Goal: Task Accomplishment & Management: Manage account settings

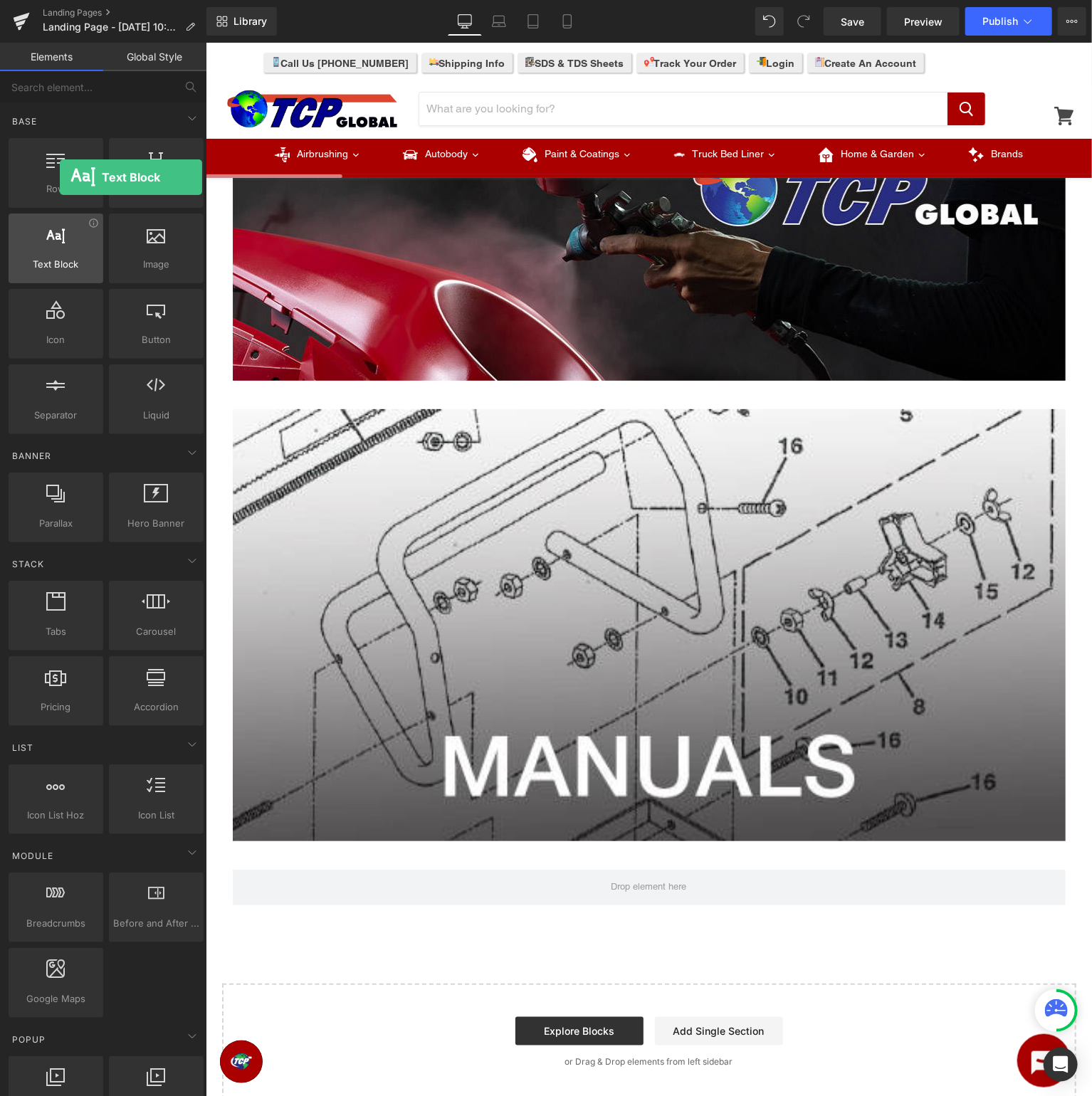
click at [60, 253] on div at bounding box center [55, 241] width 86 height 32
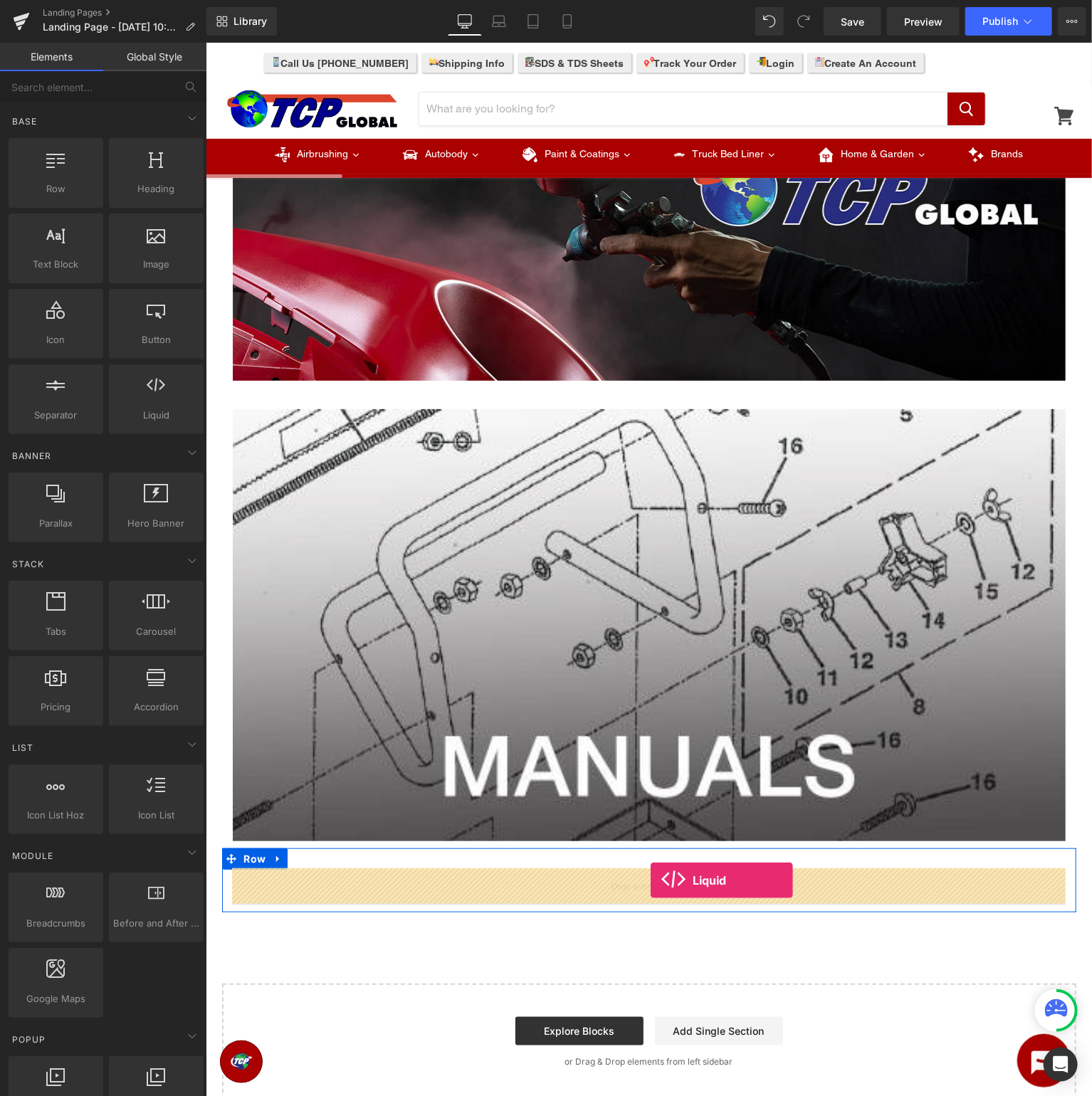
drag, startPoint x: 363, startPoint y: 444, endPoint x: 649, endPoint y: 882, distance: 523.1
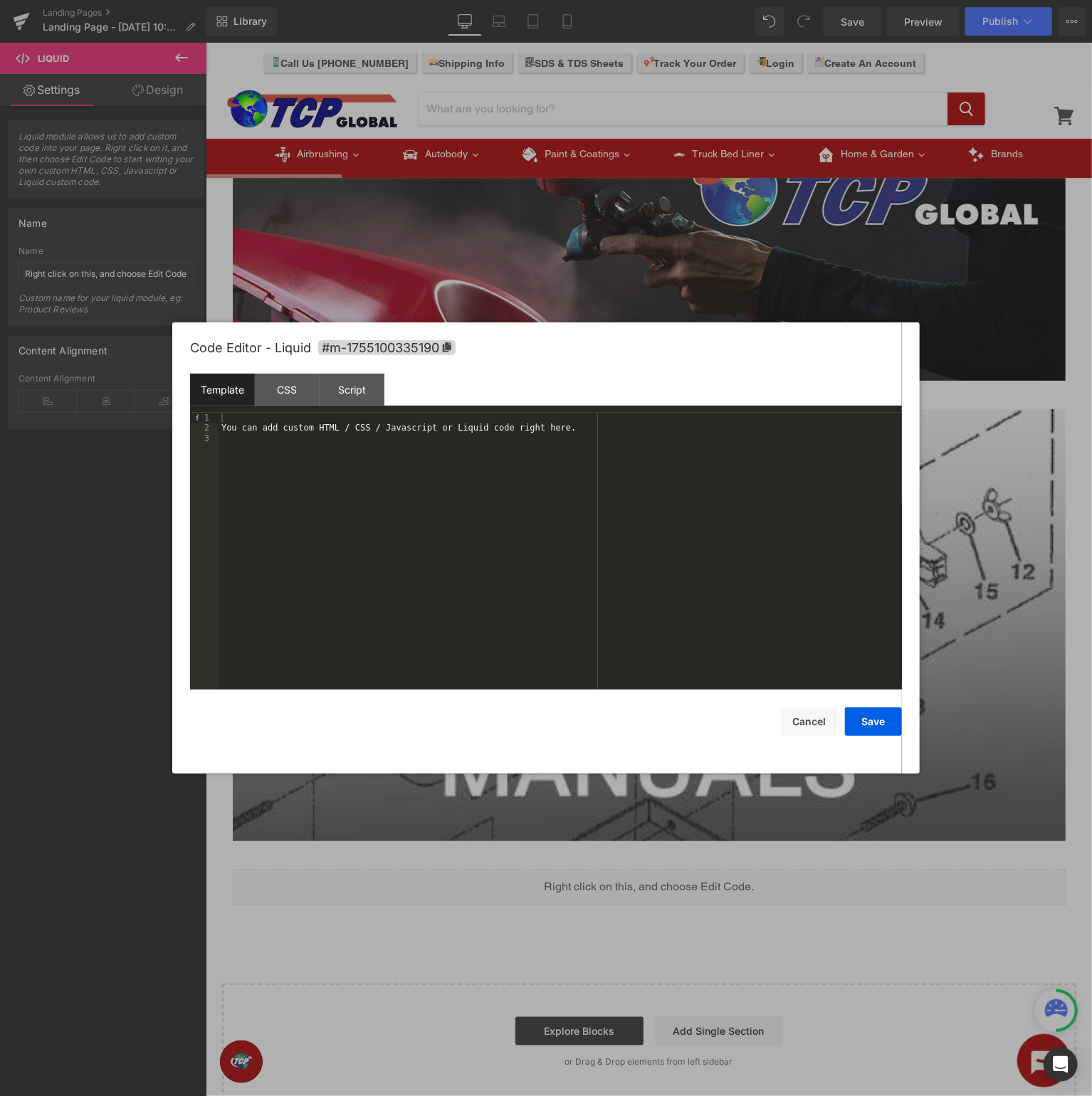
click at [662, 511] on div "You can add custom HTML / CSS / Javascript or Liquid code right here." at bounding box center [560, 560] width 683 height 297
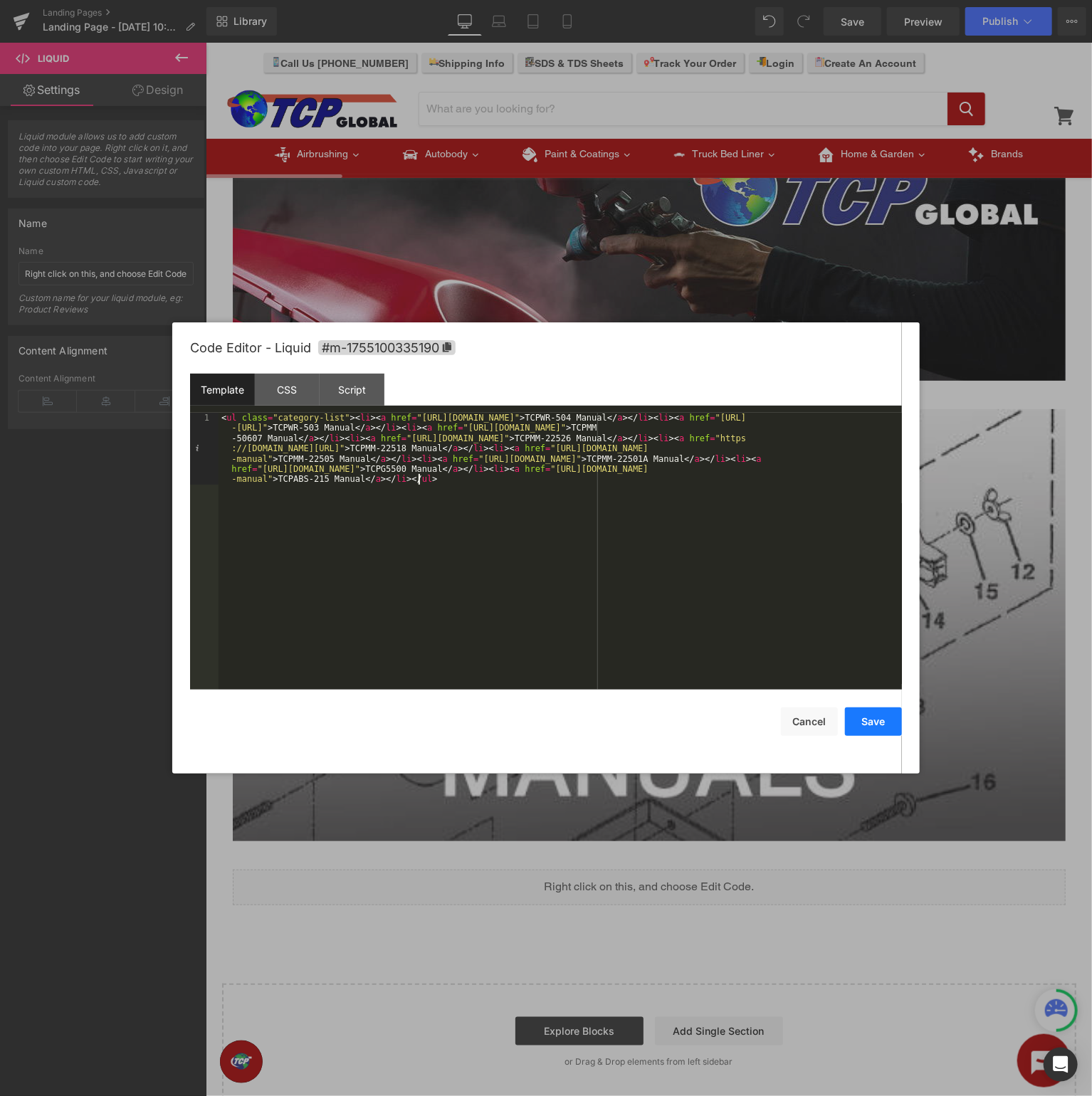
click at [862, 722] on button "Save" at bounding box center [873, 721] width 57 height 29
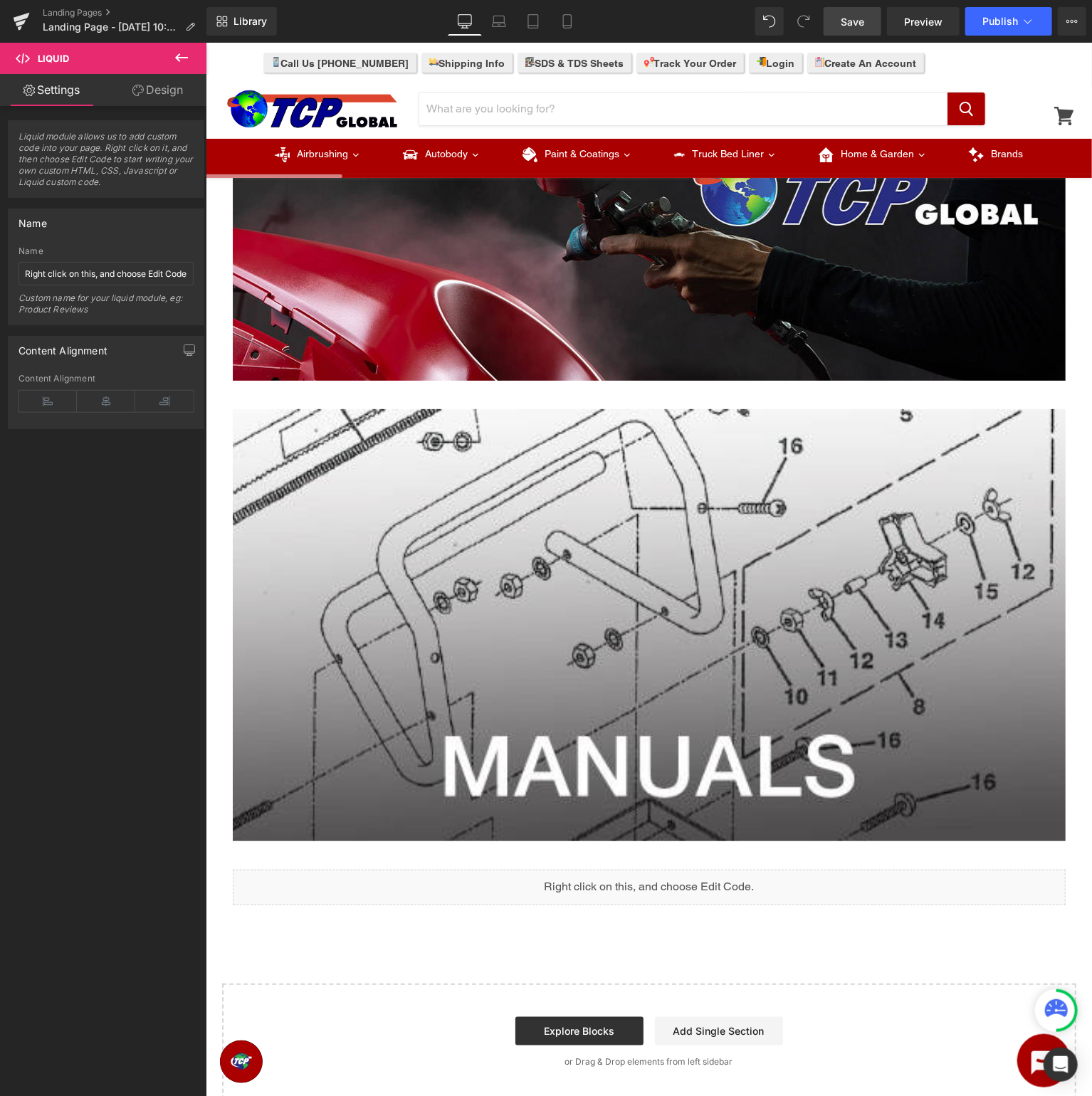
click at [871, 22] on link "Save" at bounding box center [852, 21] width 58 height 29
click at [933, 20] on span "Preview" at bounding box center [922, 21] width 38 height 15
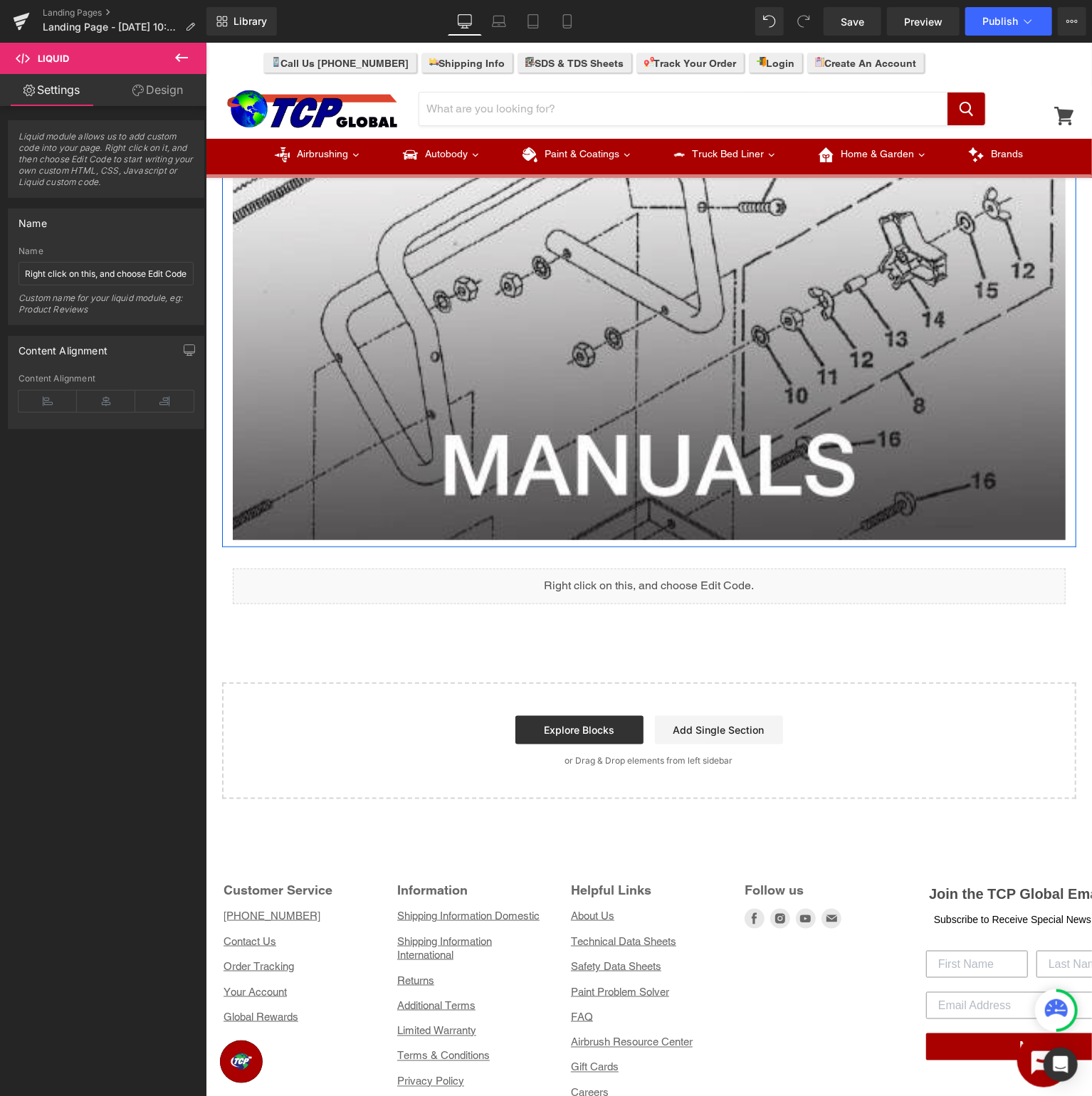
scroll to position [489, 0]
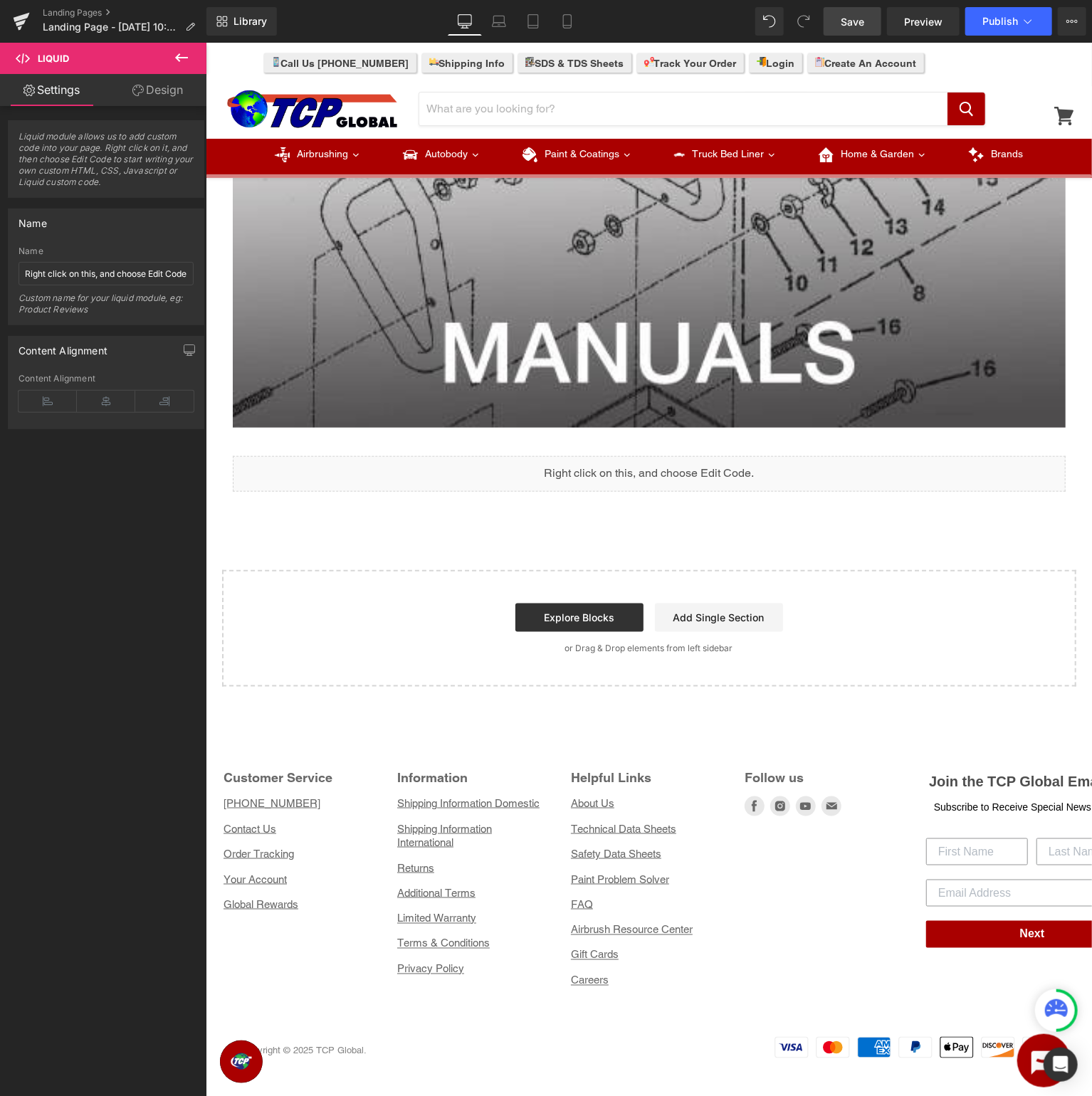
click at [838, 21] on link "Save" at bounding box center [852, 21] width 58 height 29
click at [911, 19] on span "Preview" at bounding box center [922, 21] width 38 height 15
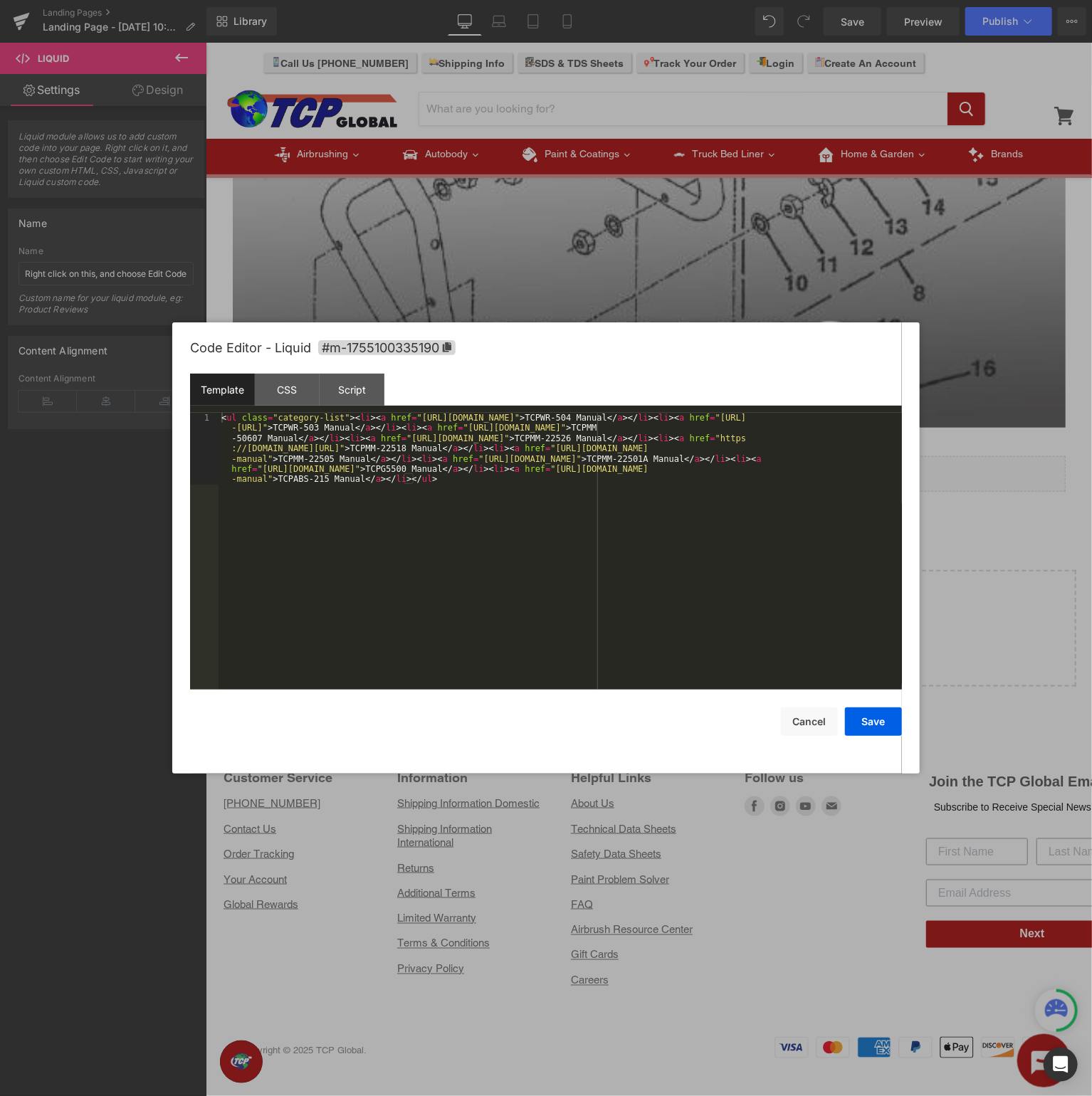
click at [479, 545] on div "< ul class = "category-list" > < li > < a href = "[URL][DOMAIN_NAME]" > TCPWR-5…" at bounding box center [560, 622] width 683 height 419
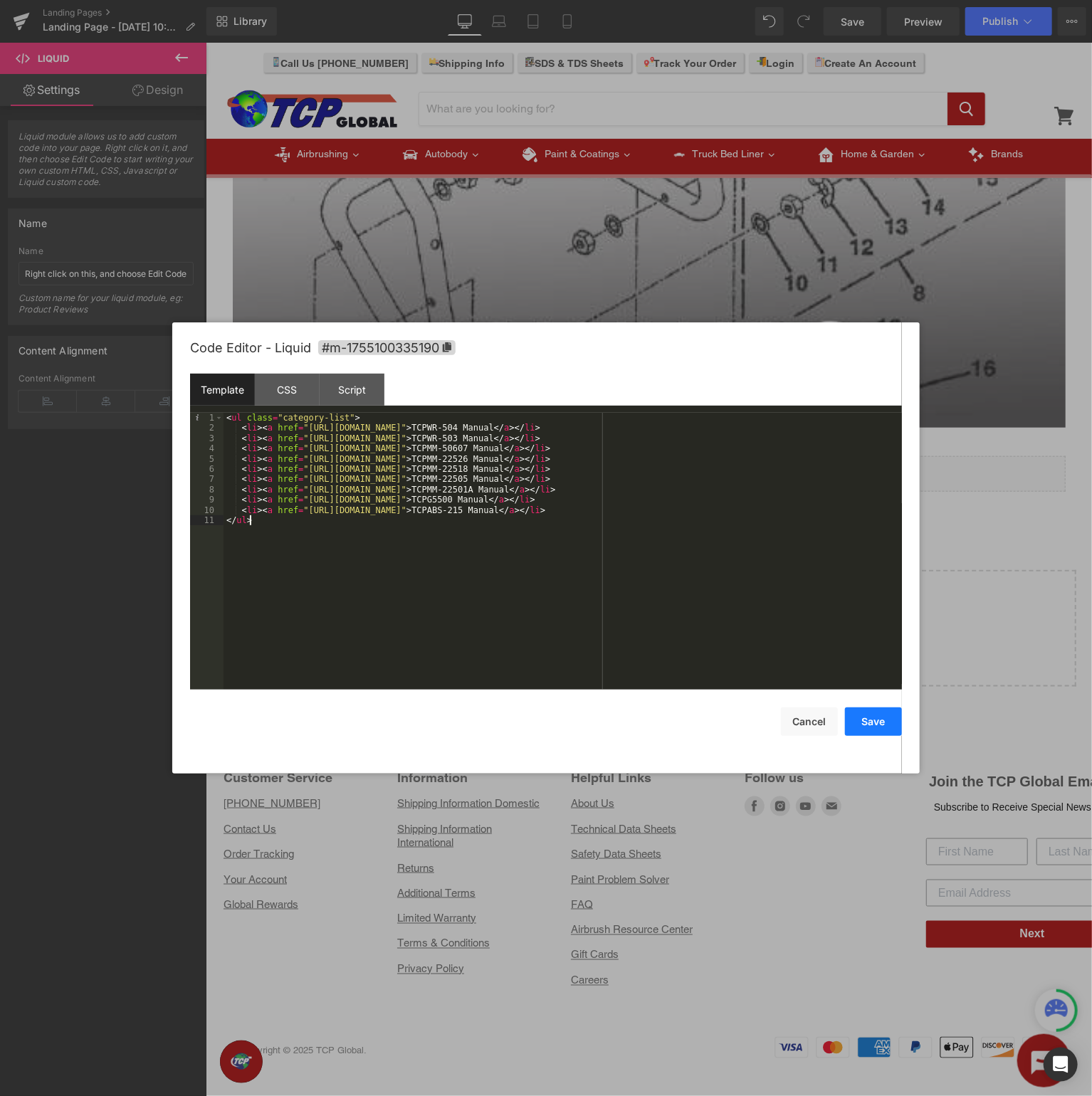
click at [864, 728] on button "Save" at bounding box center [873, 721] width 57 height 29
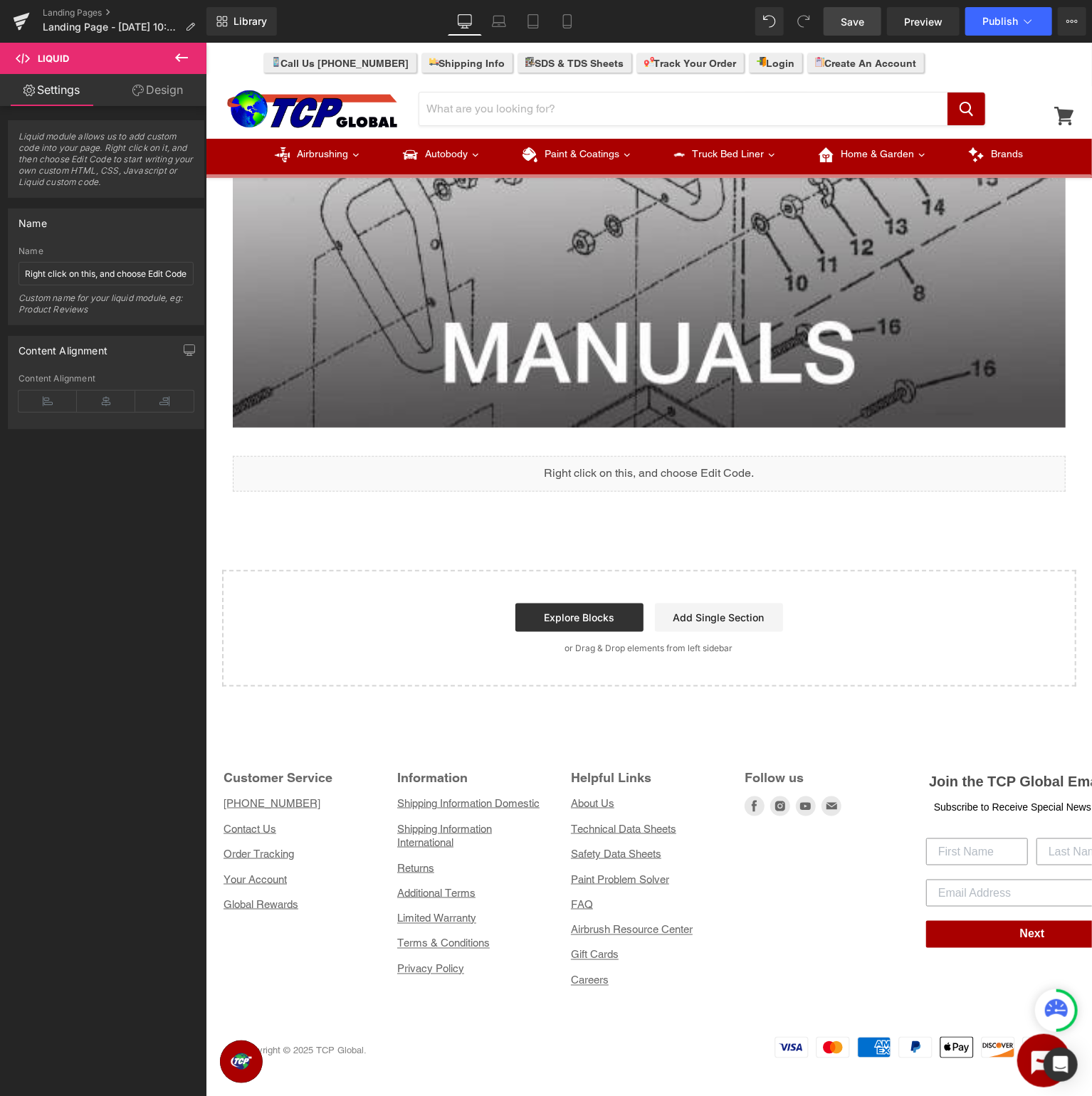
click at [834, 26] on link "Save" at bounding box center [852, 21] width 58 height 29
click at [905, 23] on link "Preview" at bounding box center [922, 21] width 72 height 29
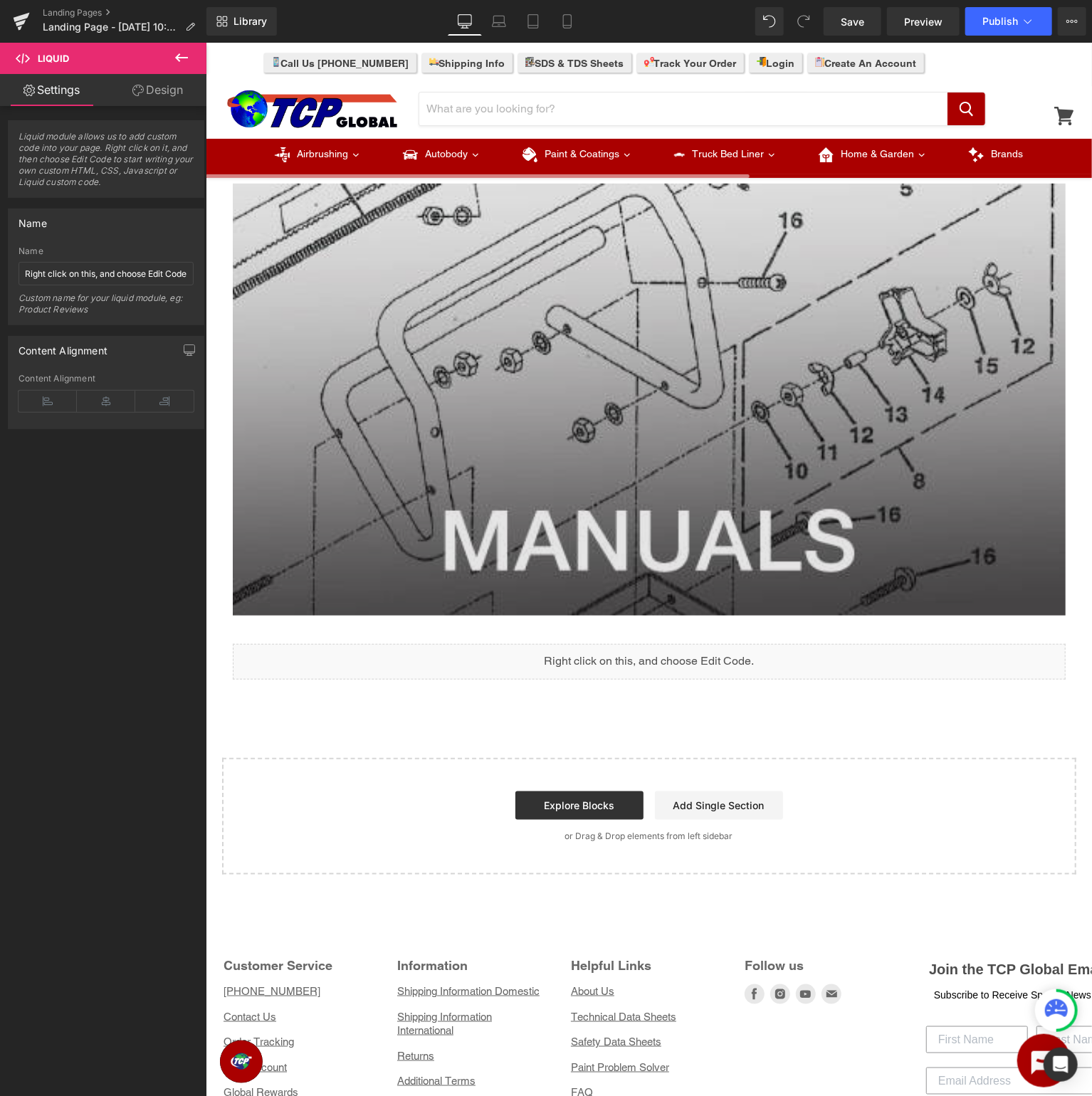
scroll to position [0, 0]
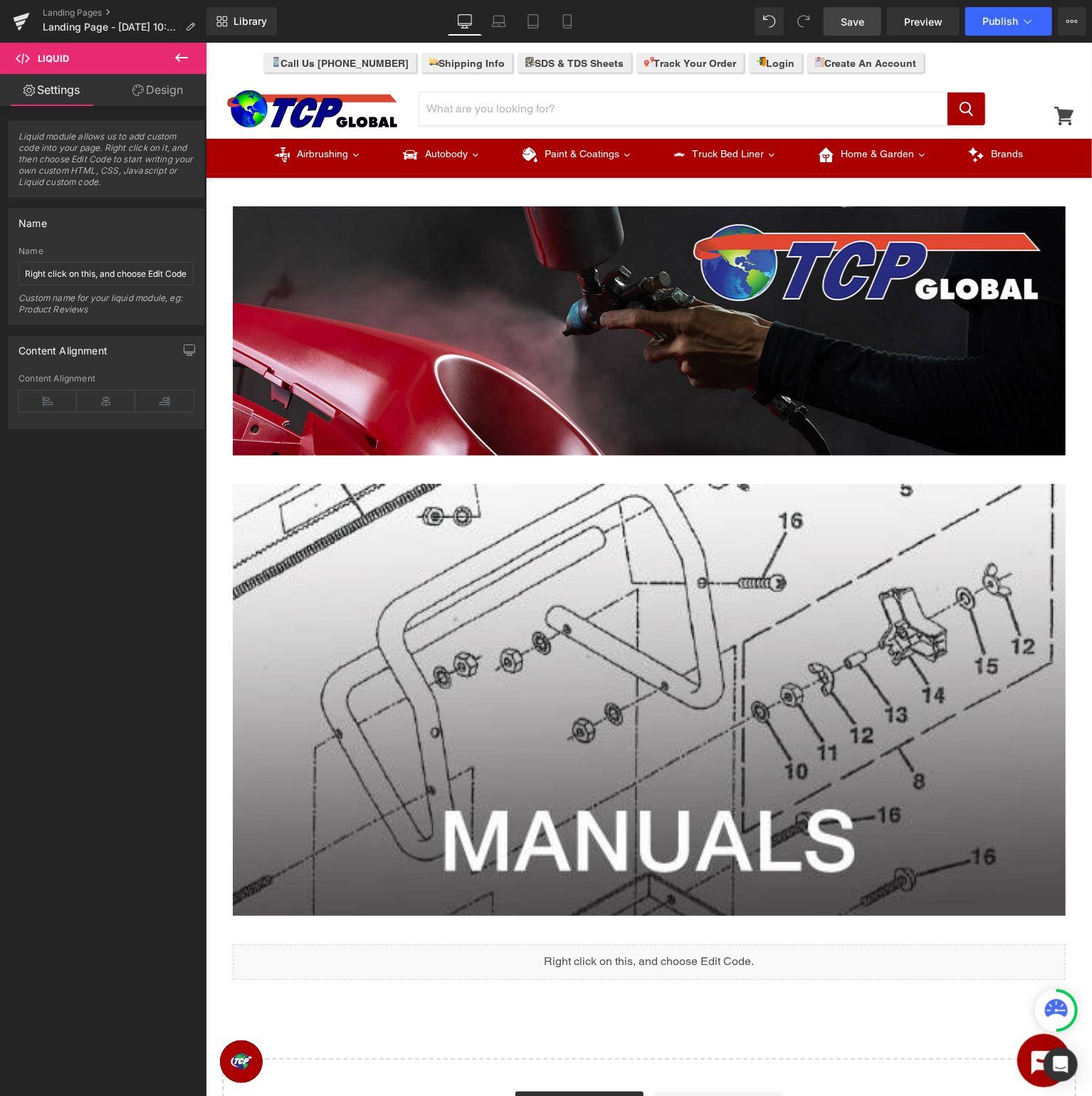
click at [855, 20] on span "Save" at bounding box center [853, 21] width 23 height 15
click at [854, 27] on span "Save" at bounding box center [853, 21] width 23 height 15
click at [907, 21] on span "Preview" at bounding box center [922, 21] width 38 height 15
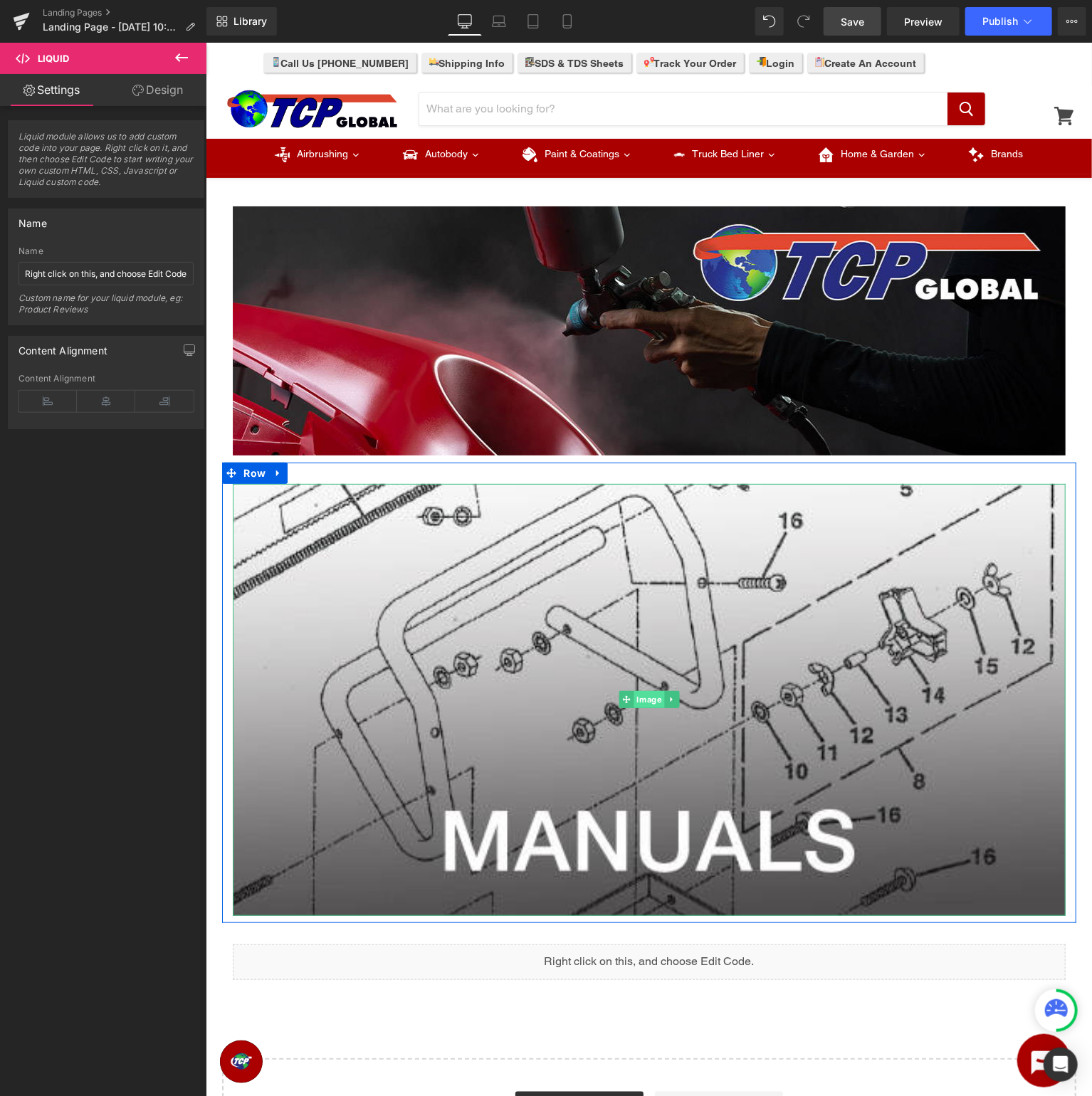
click at [649, 701] on span "Image" at bounding box center [648, 698] width 30 height 17
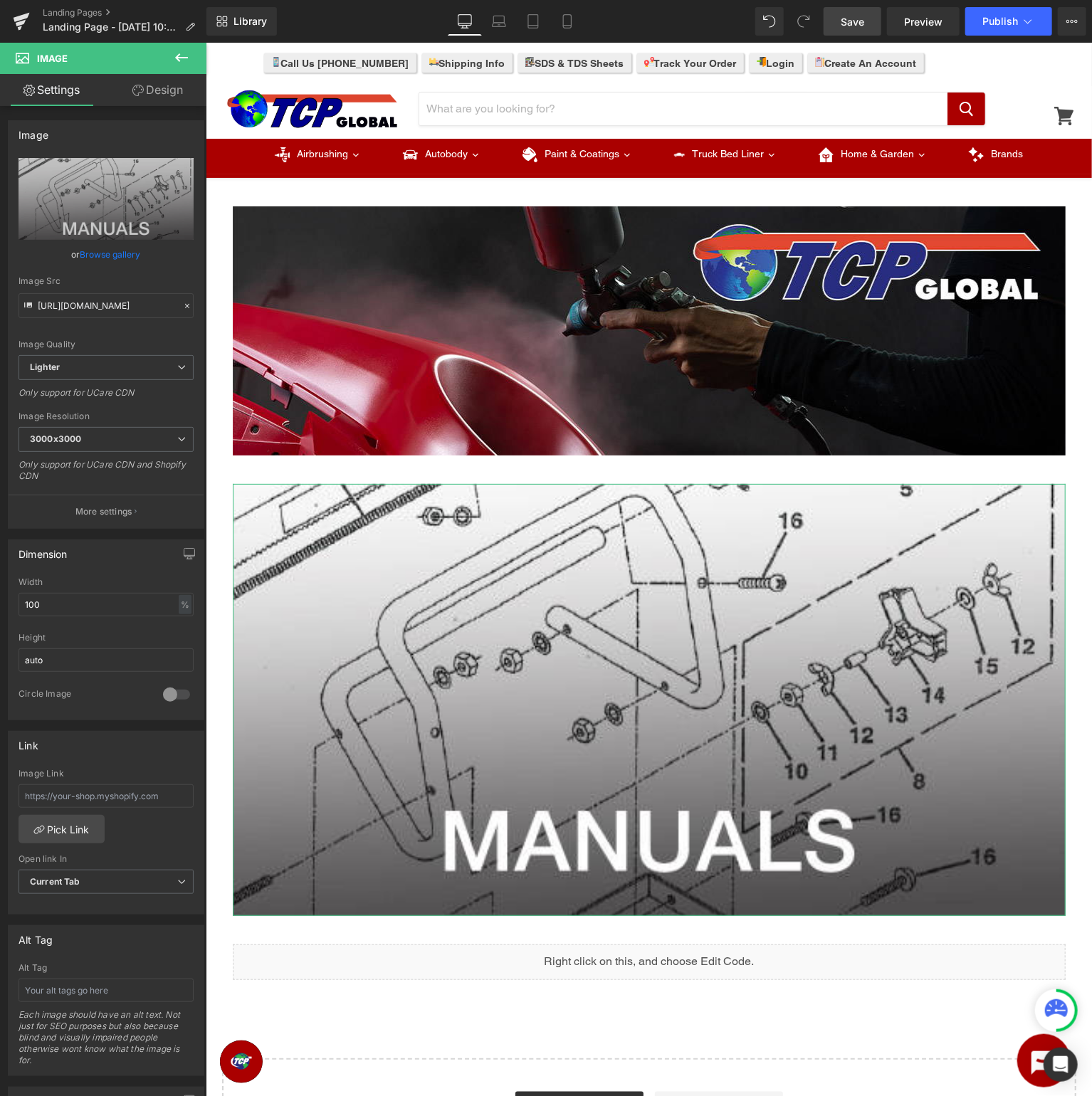
scroll to position [260, 0]
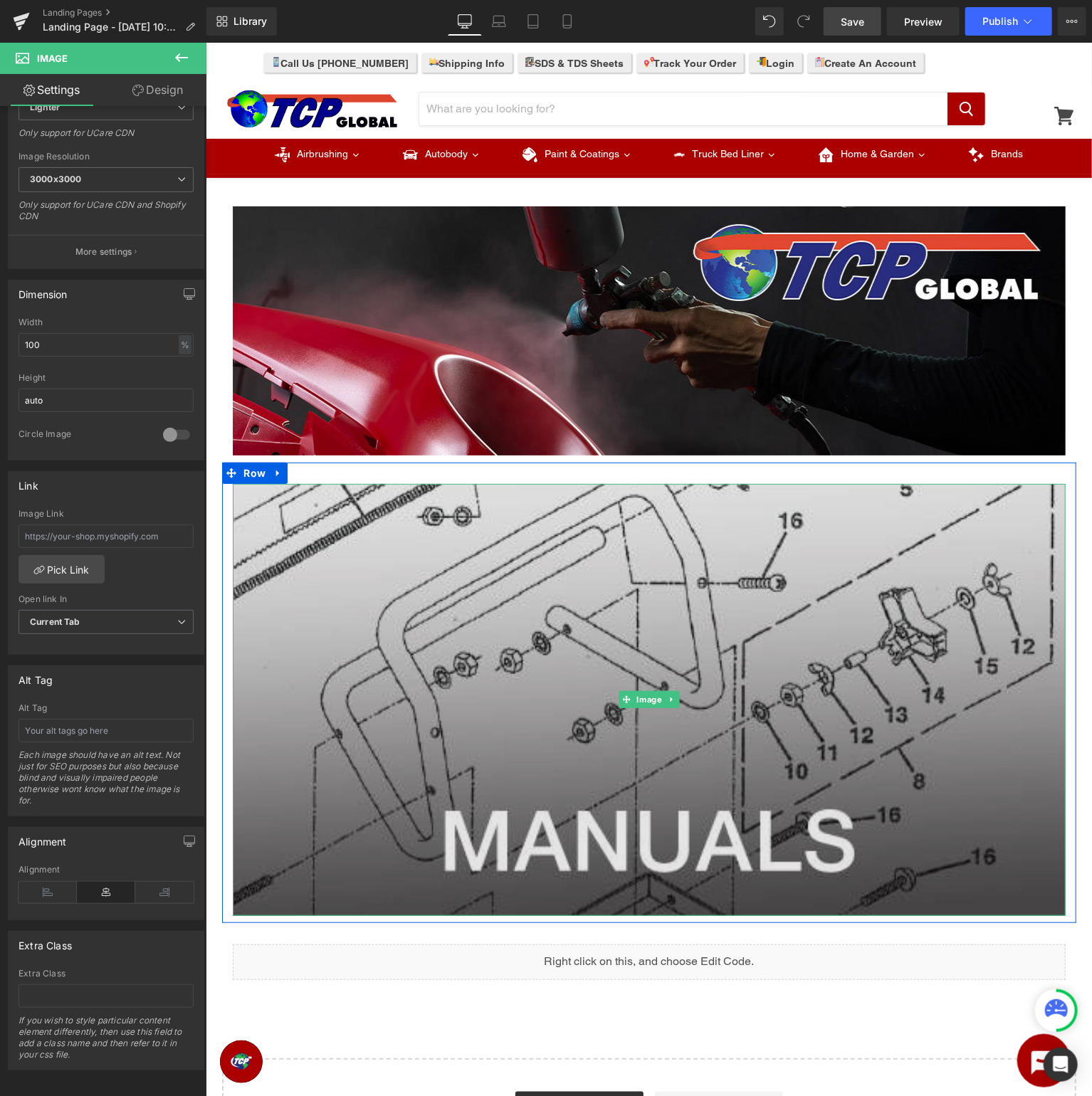
click at [606, 641] on img at bounding box center [648, 699] width 833 height 432
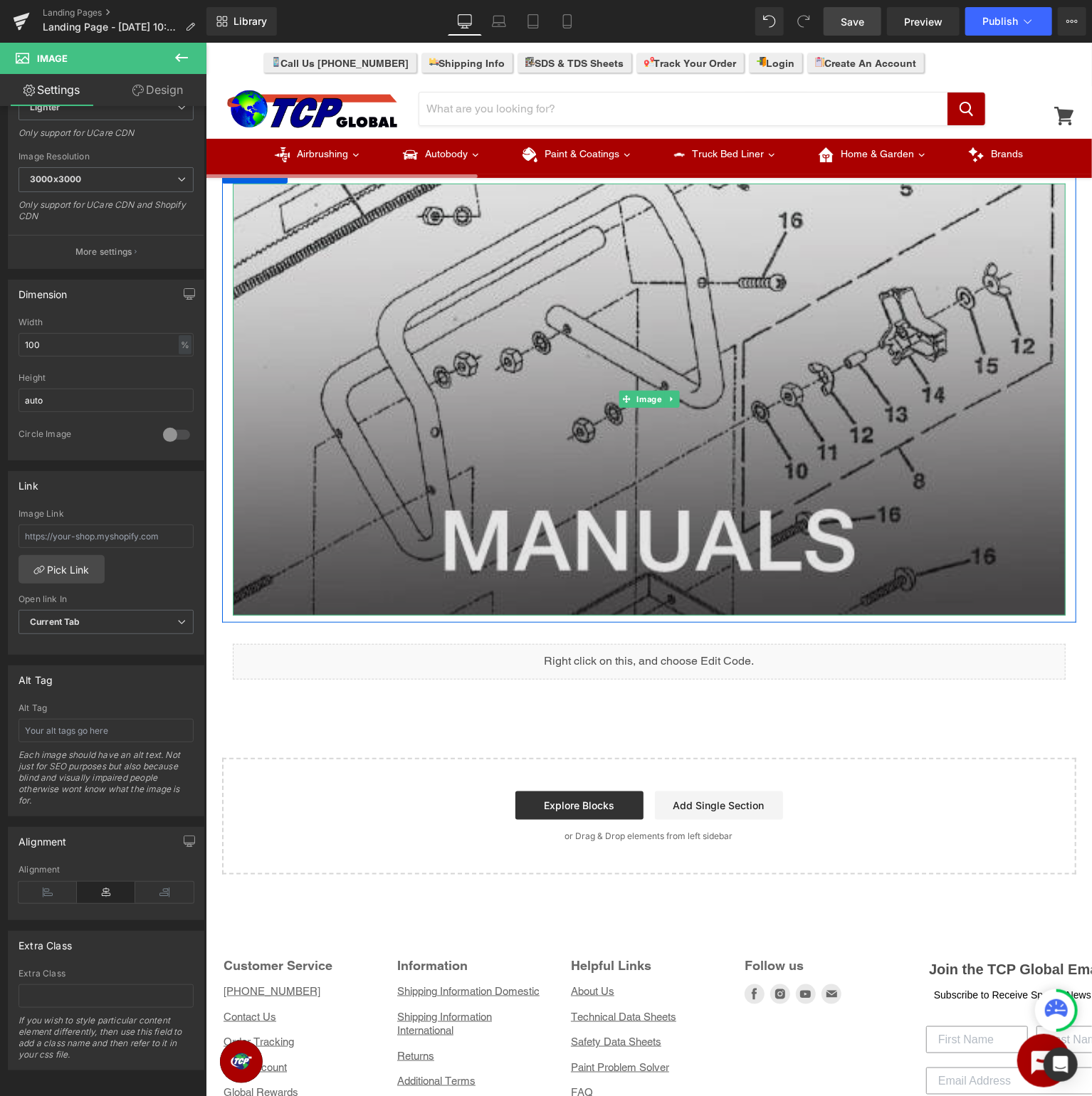
scroll to position [75, 0]
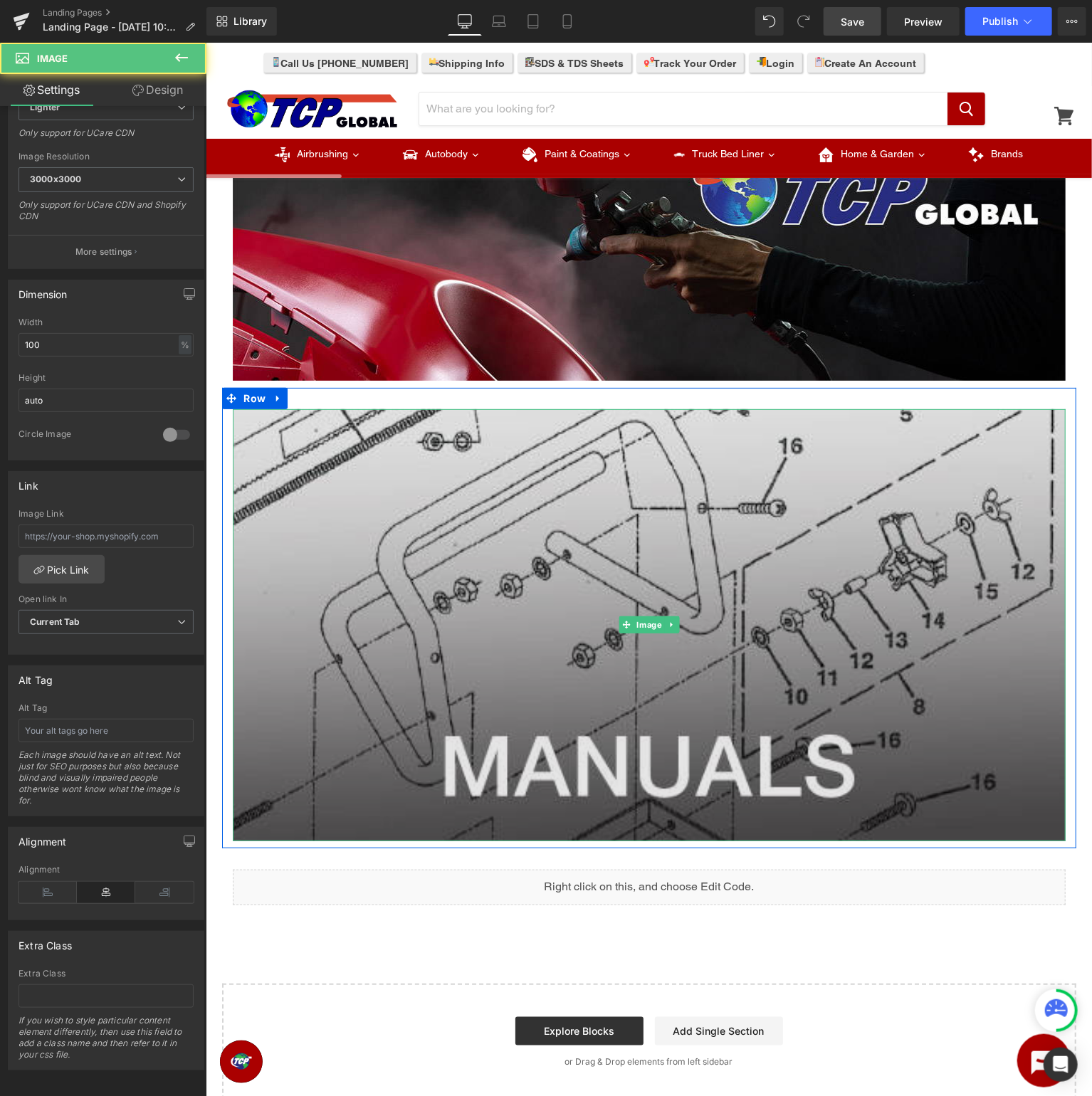
click at [699, 561] on img at bounding box center [648, 625] width 833 height 432
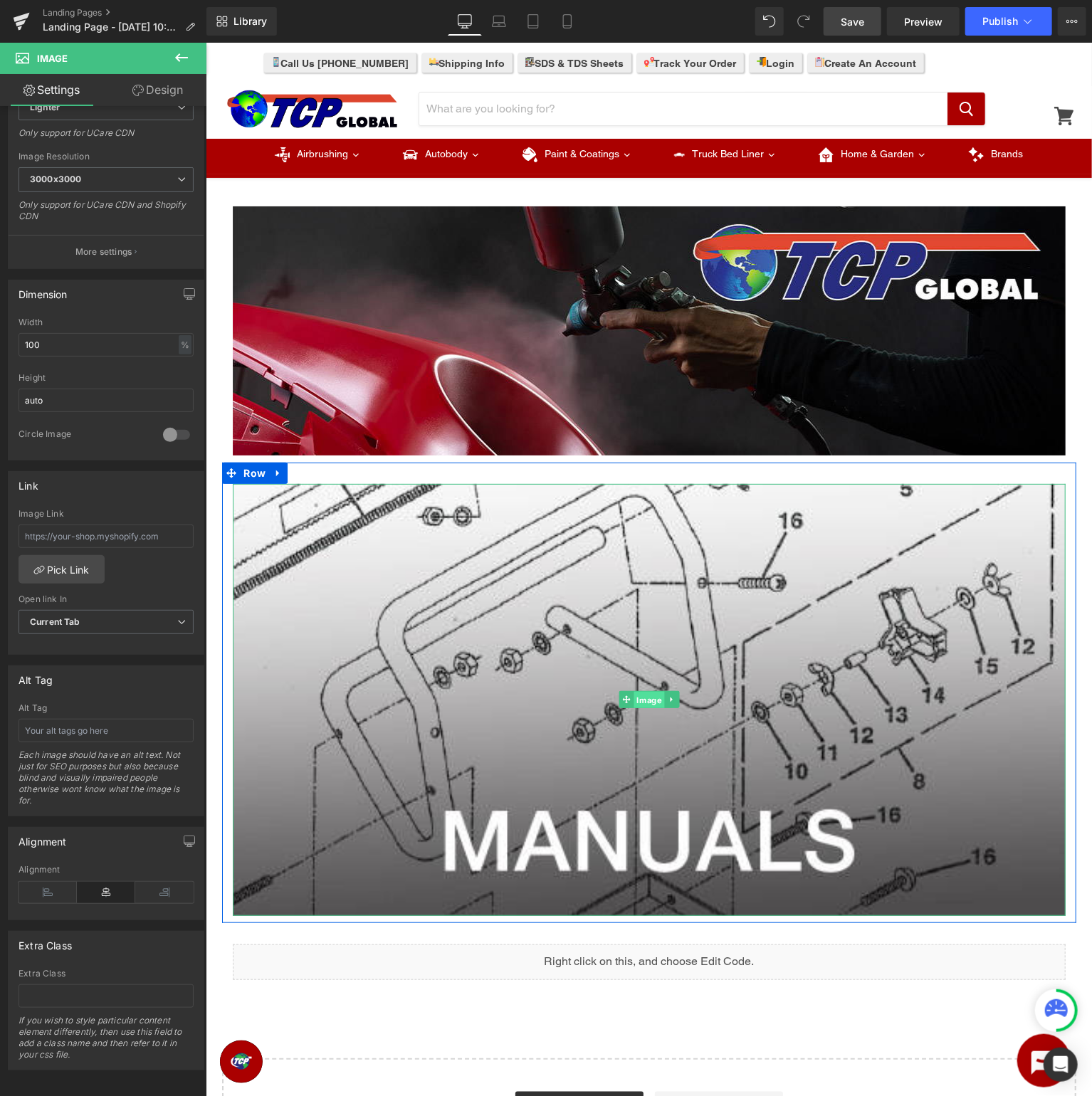
click at [642, 698] on span "Image" at bounding box center [648, 699] width 30 height 17
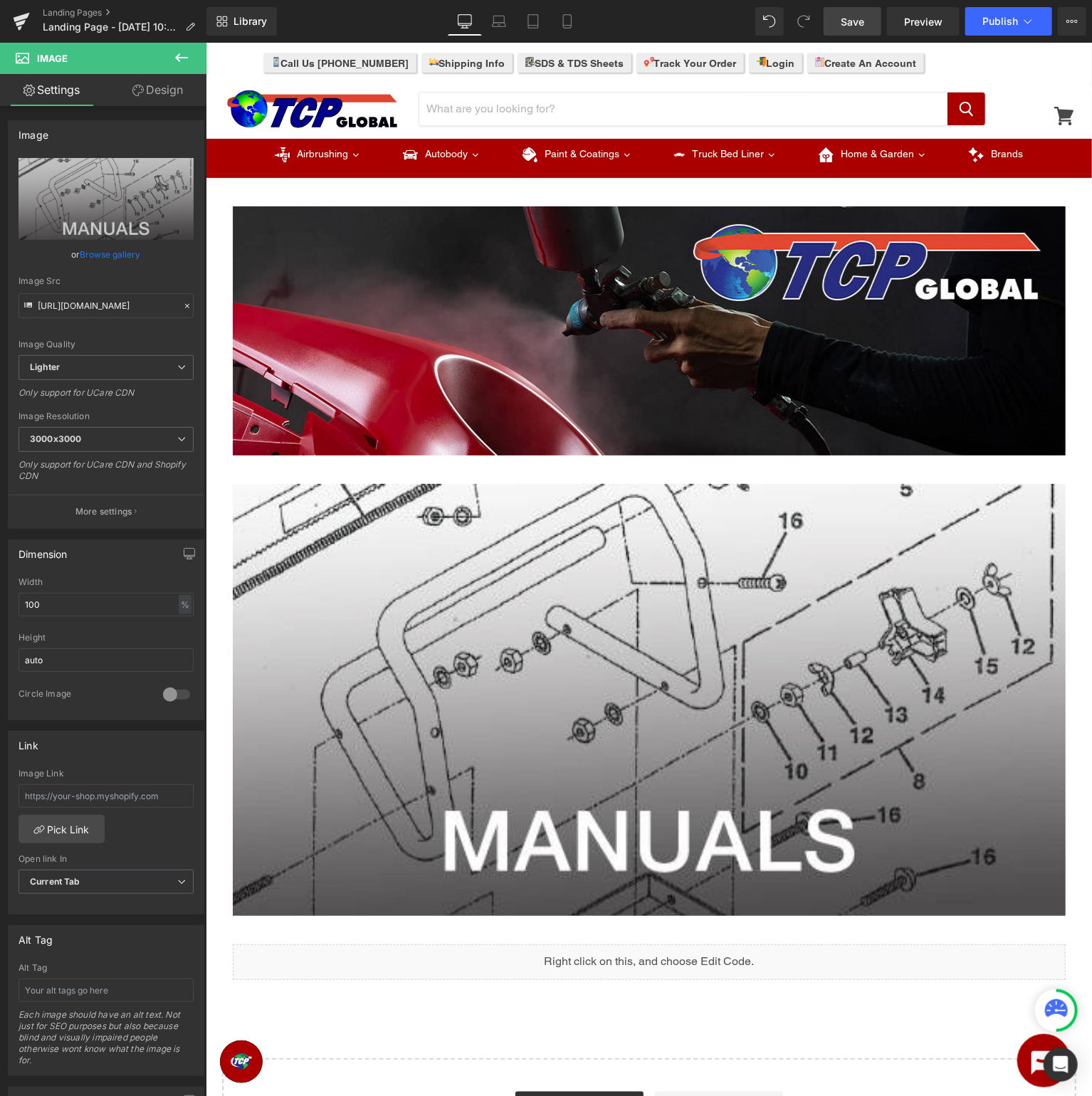
click at [179, 55] on icon at bounding box center [181, 58] width 13 height 9
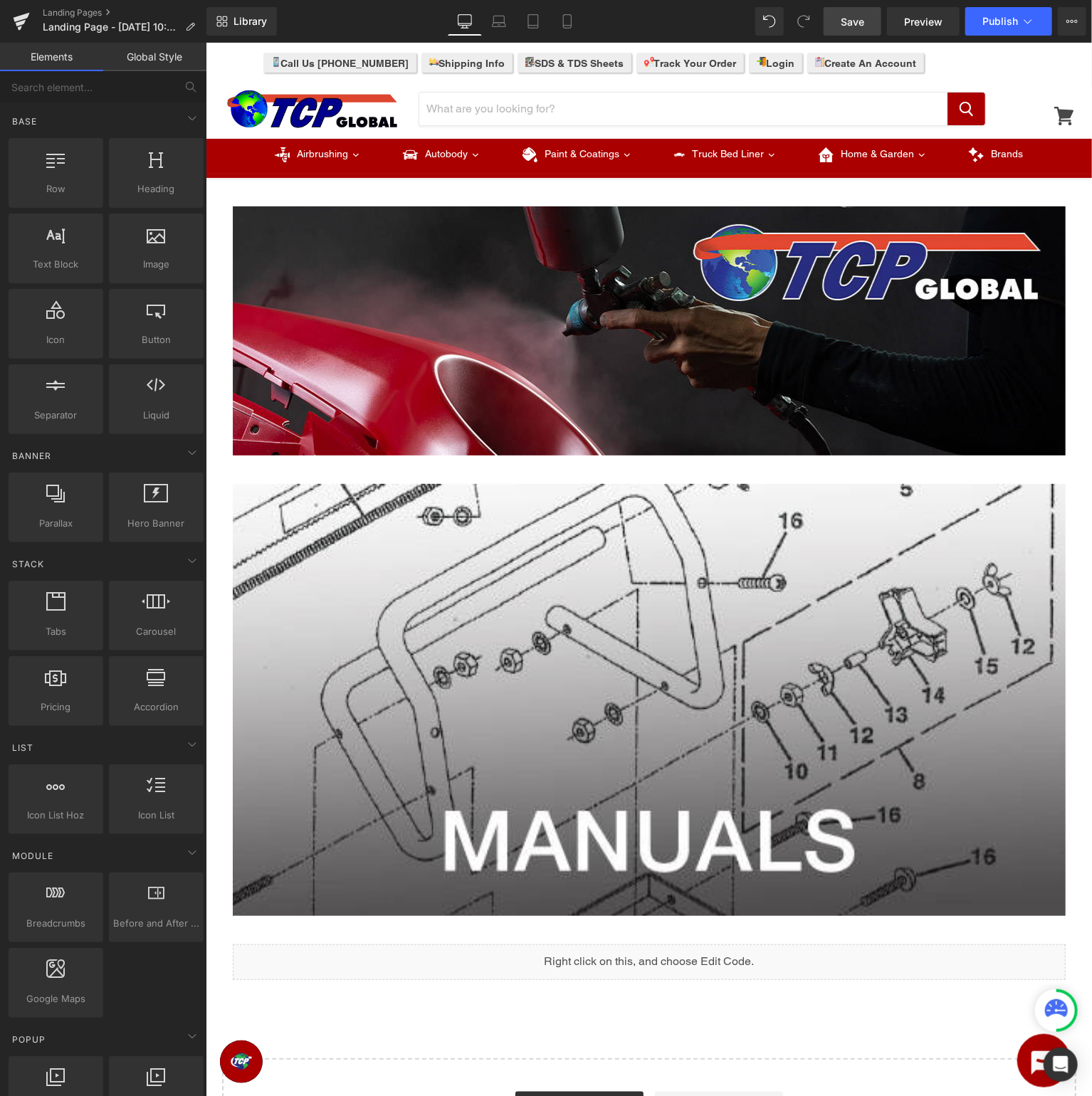
click at [840, 18] on link "Save" at bounding box center [852, 21] width 58 height 29
click at [86, 30] on span "Landing Page - [DATE] 10:51:49" at bounding box center [111, 27] width 137 height 12
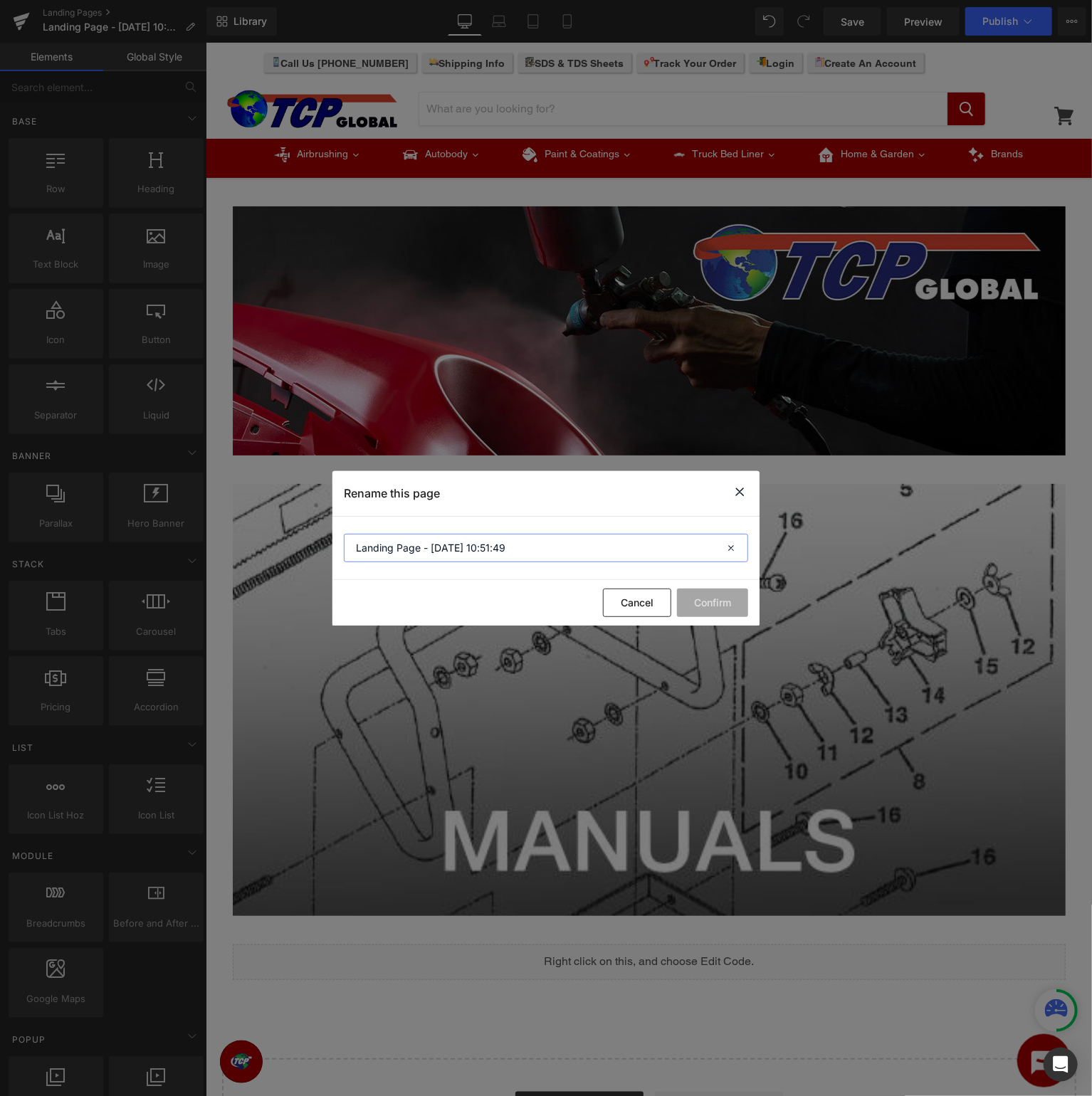
click at [554, 543] on input "Landing Page - [DATE] 10:51:49" at bounding box center [546, 548] width 404 height 29
drag, startPoint x: 577, startPoint y: 540, endPoint x: -244, endPoint y: 524, distance: 821.2
click at [344, 534] on input "Landing Page - [DATE] 10:51:49" at bounding box center [546, 548] width 404 height 29
click at [451, 546] on input "TCP Global Support Manuals" at bounding box center [546, 548] width 404 height 29
click at [355, 551] on input "TCP Global Support - Manuals" at bounding box center [546, 548] width 404 height 29
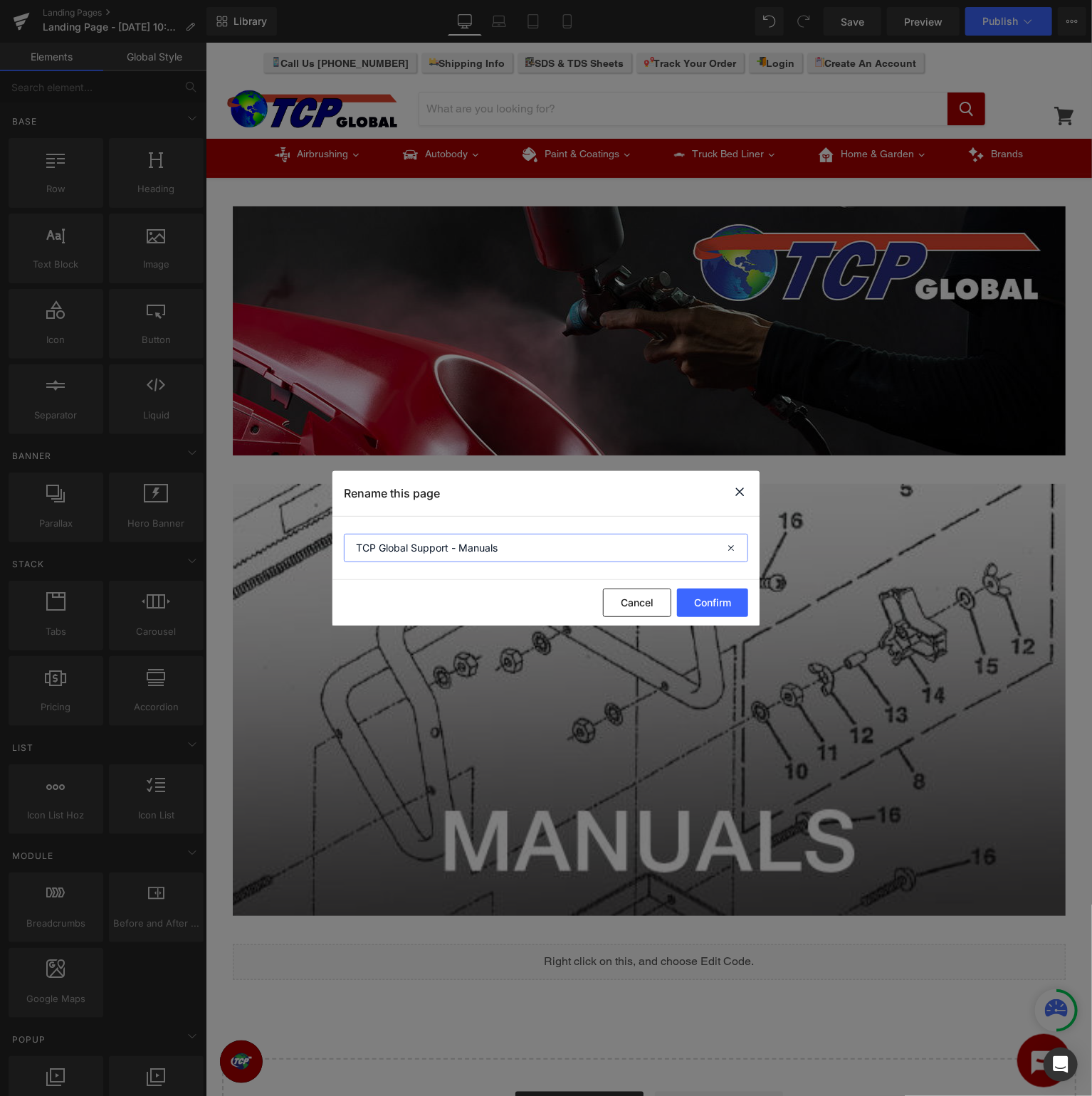
click at [560, 545] on input "TCP Global Support - Manuals" at bounding box center [546, 548] width 404 height 29
type input "TCP Global Support - Manuals"
click at [712, 597] on button "Confirm" at bounding box center [713, 602] width 71 height 29
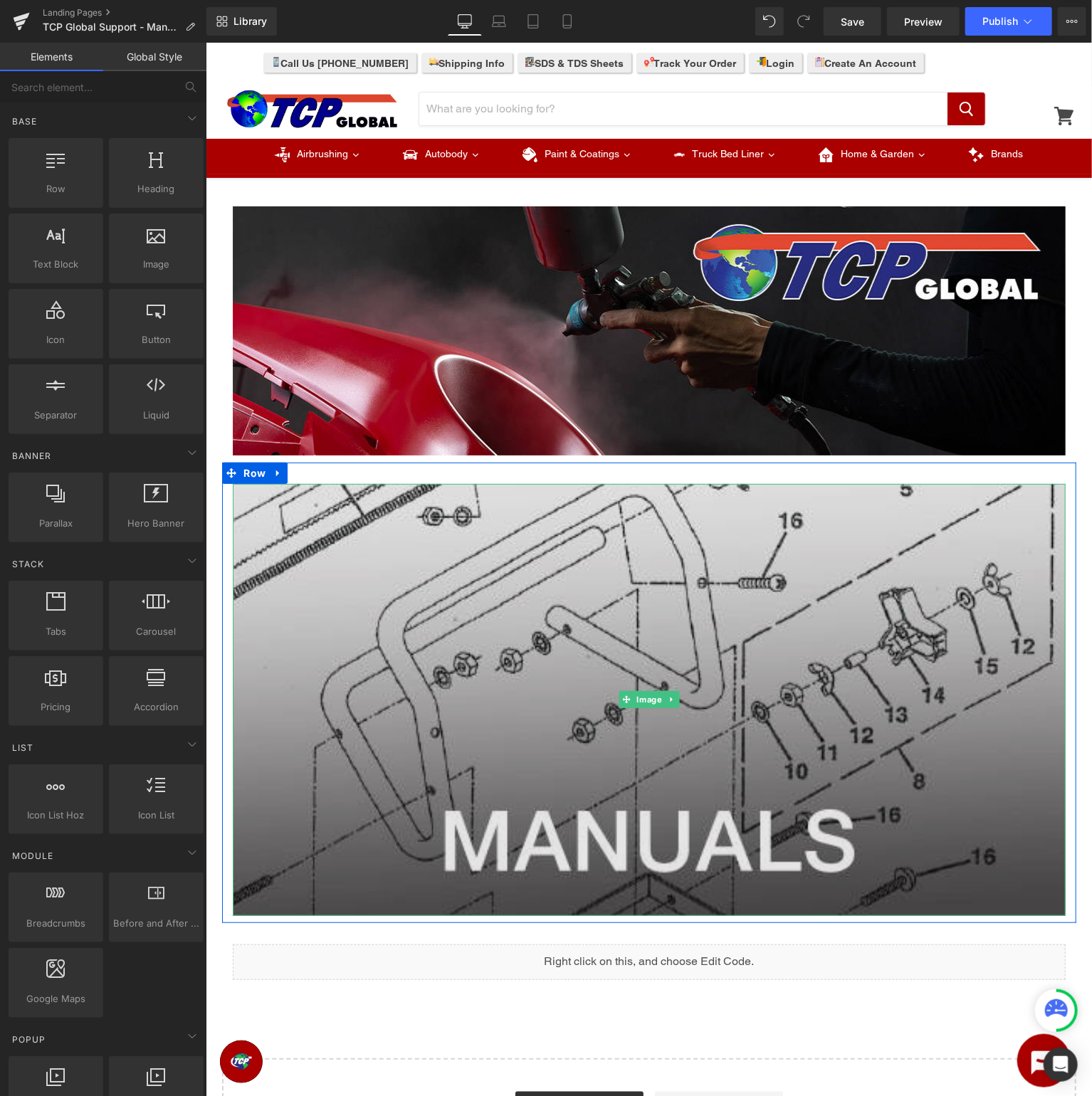
click at [681, 610] on img at bounding box center [648, 699] width 833 height 432
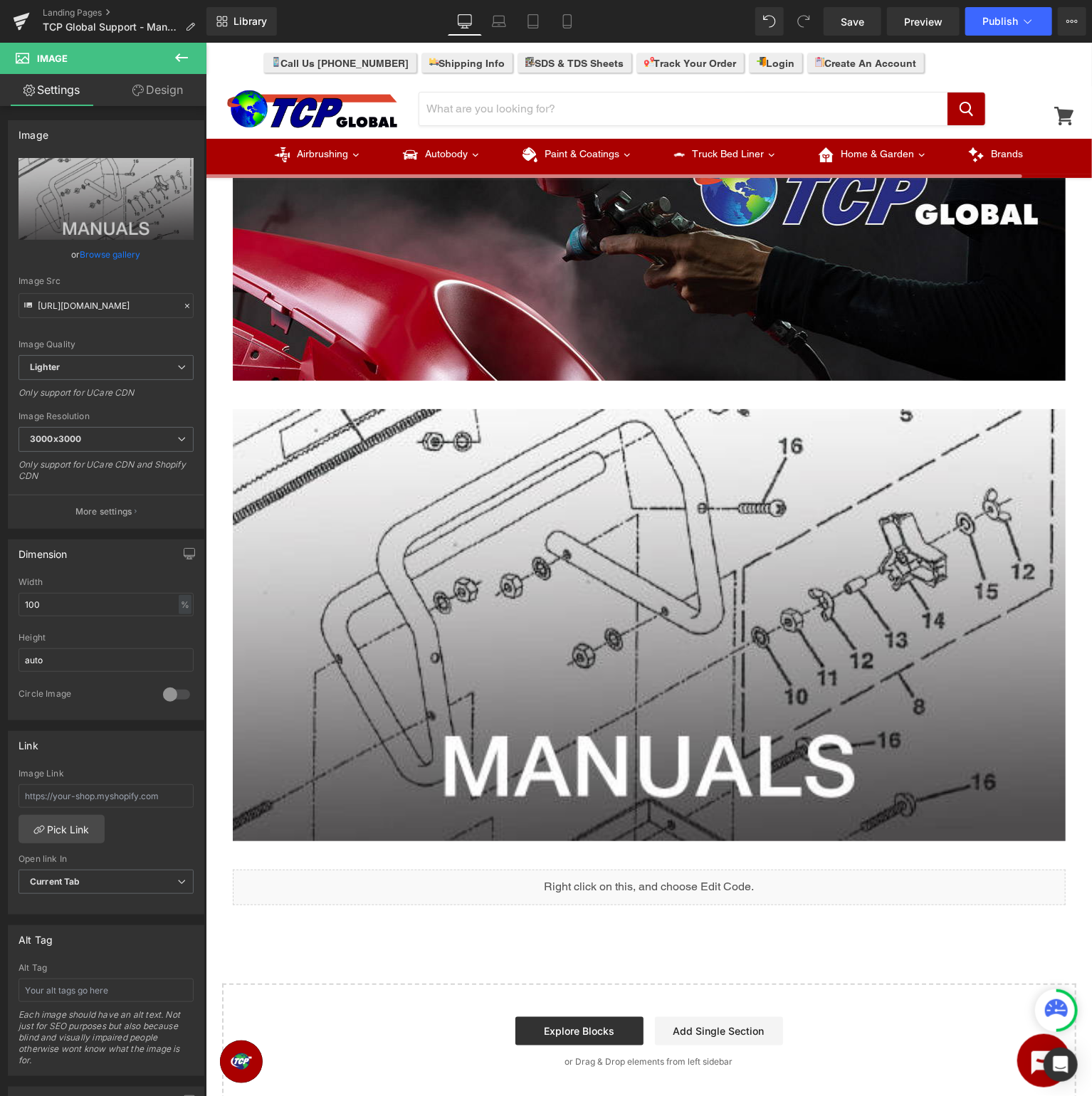
scroll to position [451, 0]
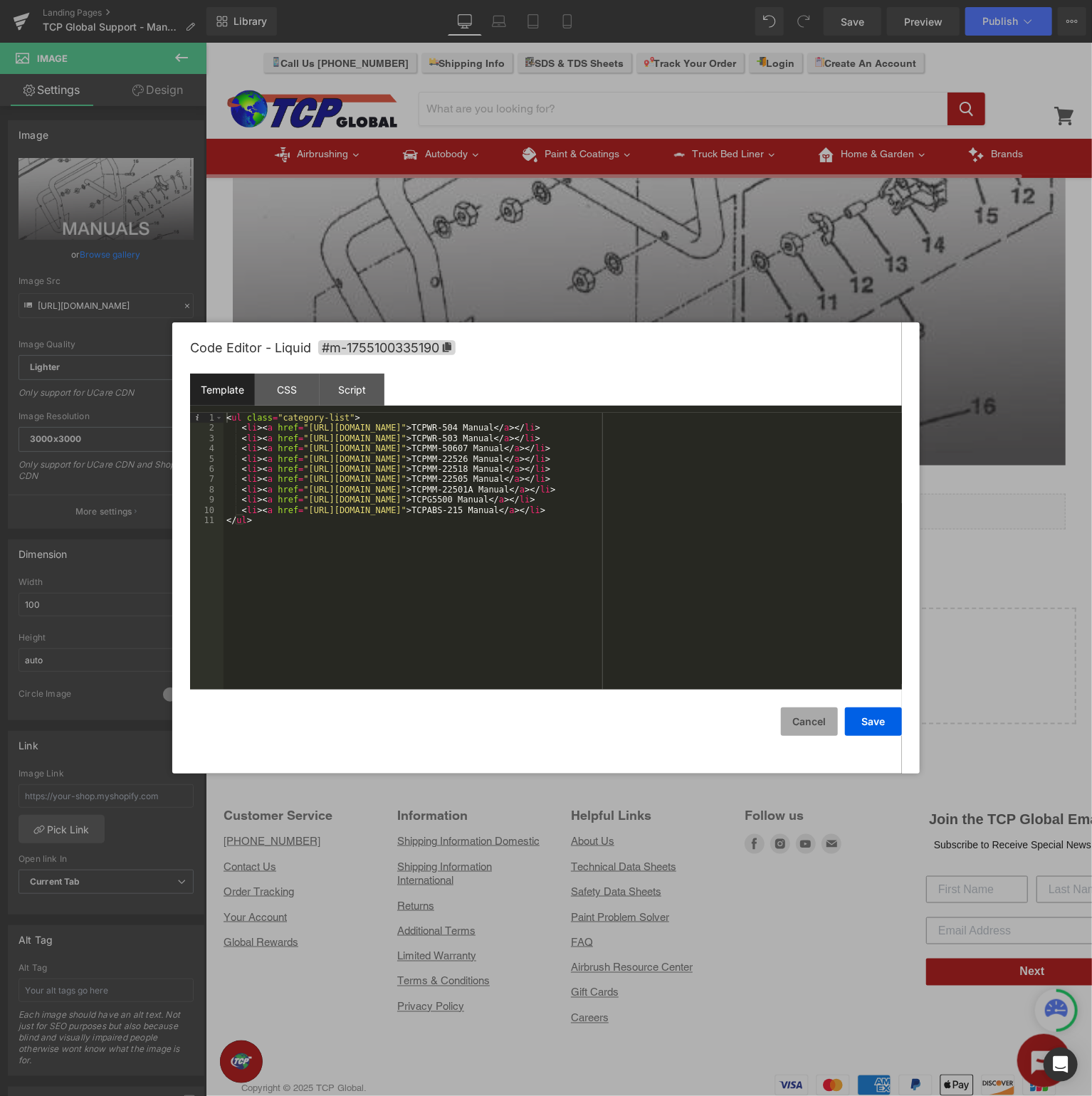
click at [820, 718] on button "Cancel" at bounding box center [810, 721] width 57 height 29
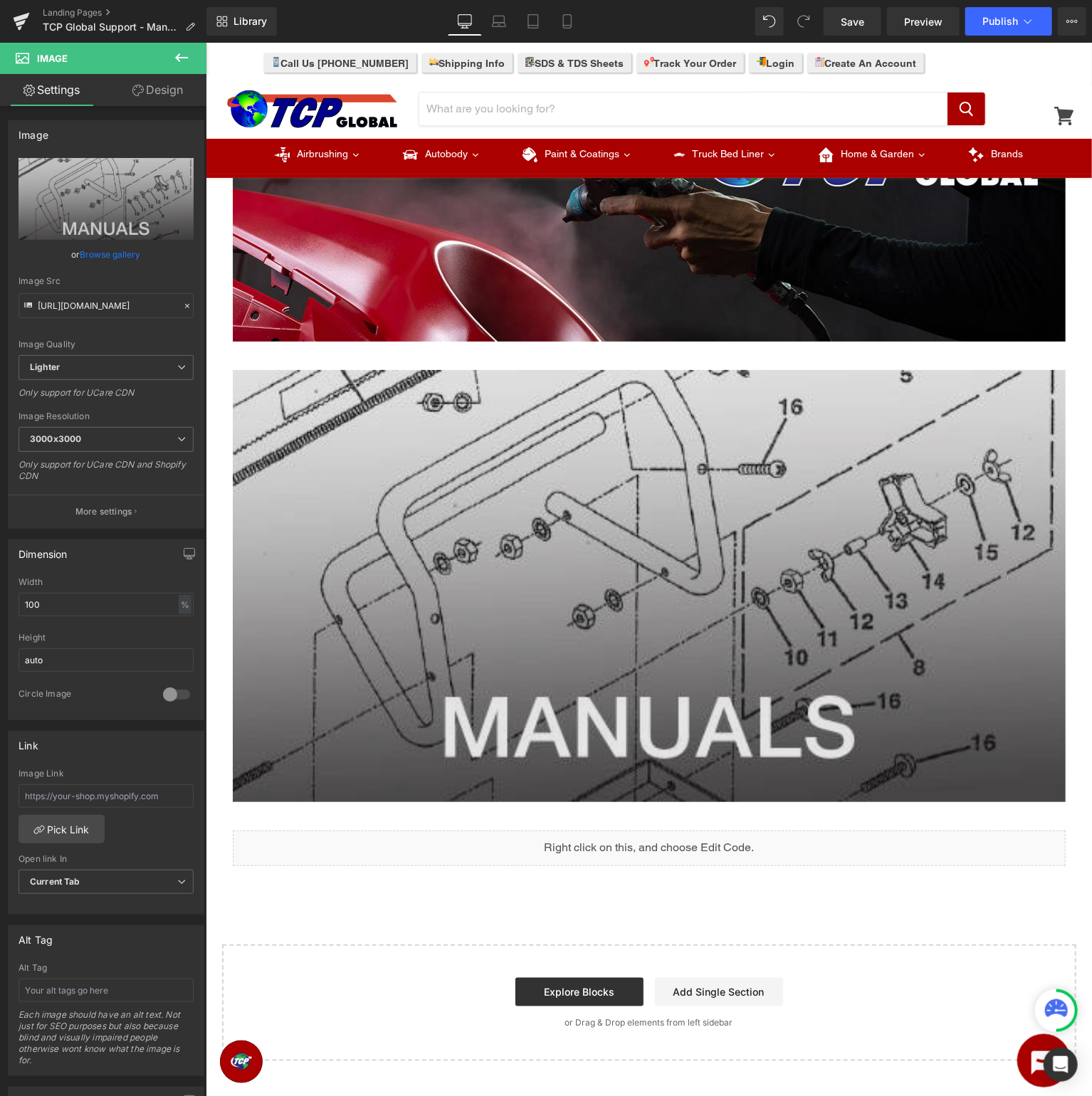
scroll to position [0, 0]
